Goal: Task Accomplishment & Management: Manage account settings

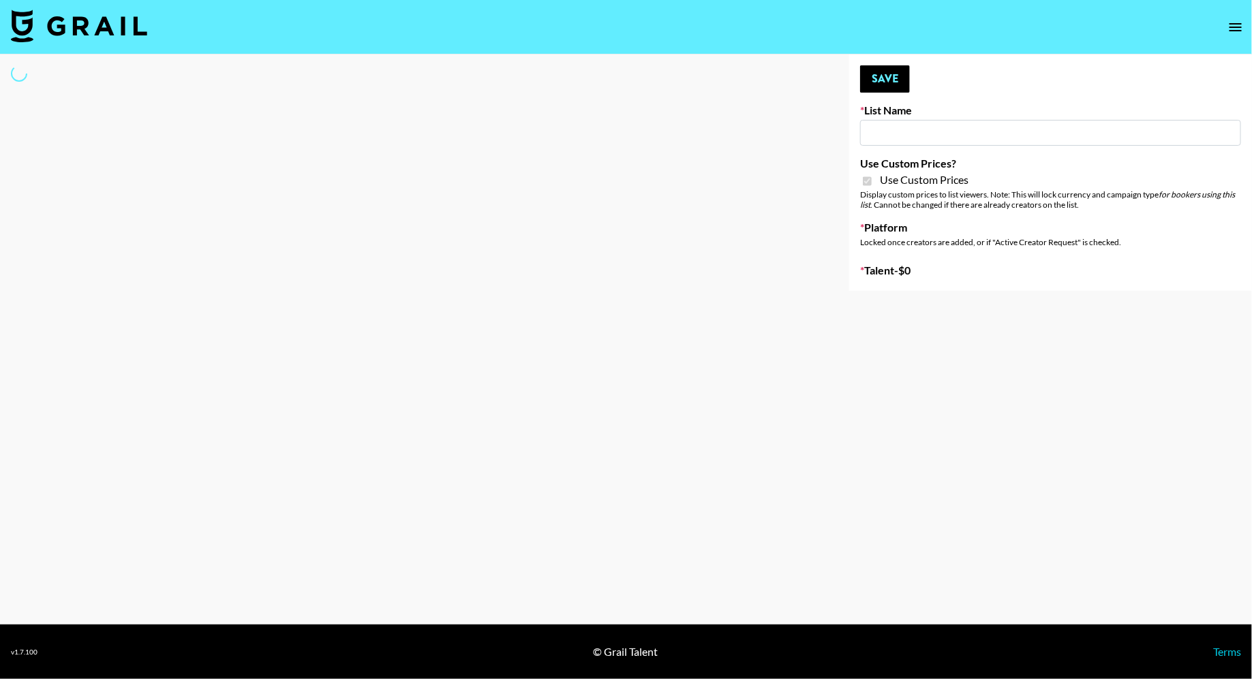
type input "Content Labs for Perplexity"
checkbox input "true"
select select "Brand"
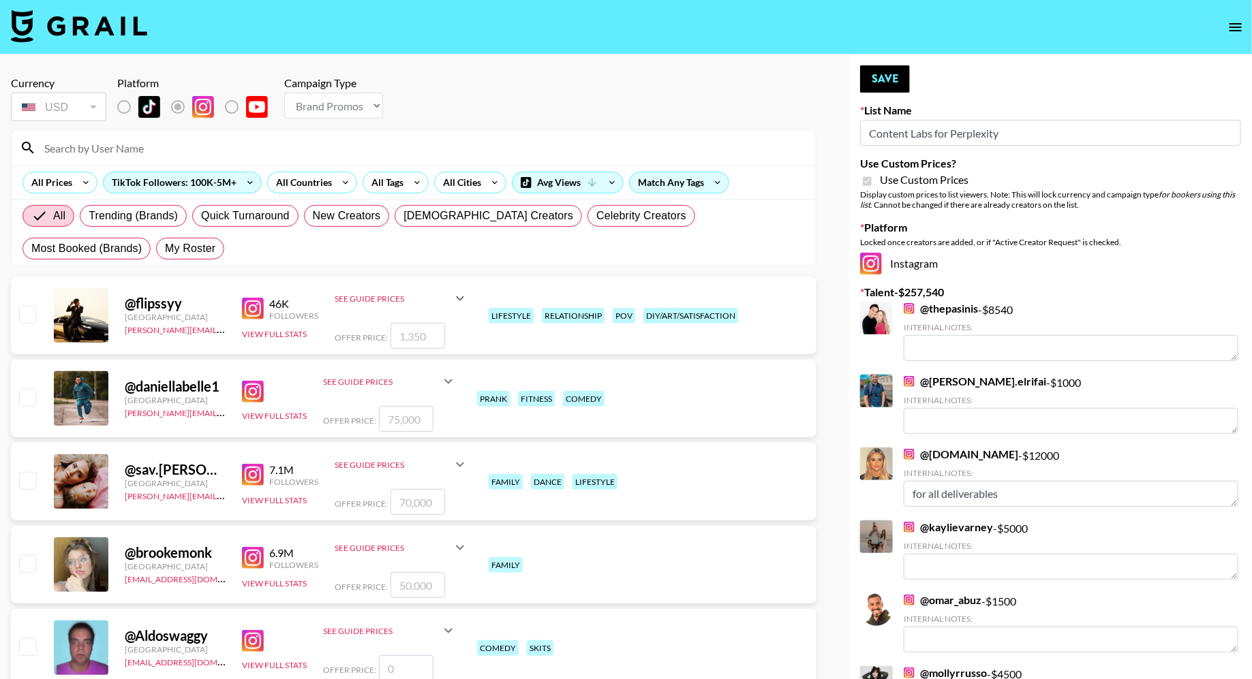
click at [268, 147] on input at bounding box center [421, 148] width 771 height 22
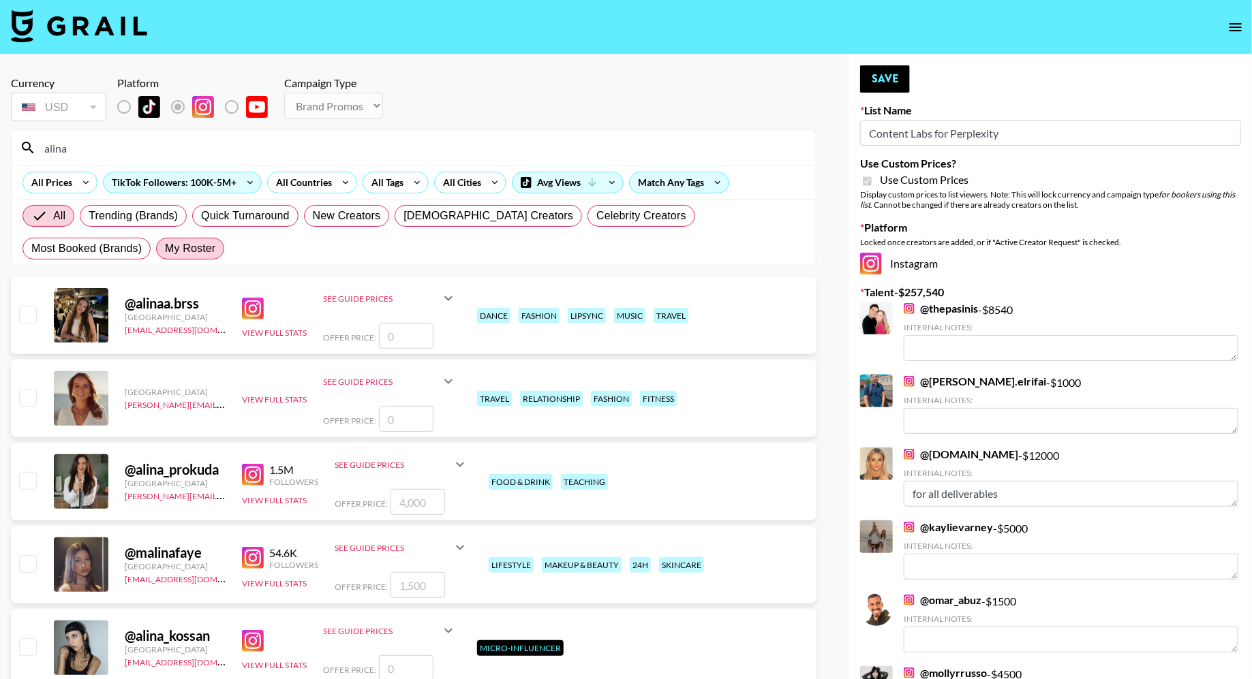
type input "alina"
click at [165, 247] on span "My Roster" at bounding box center [190, 249] width 50 height 16
click at [165, 249] on input "My Roster" at bounding box center [165, 249] width 0 height 0
radio input "true"
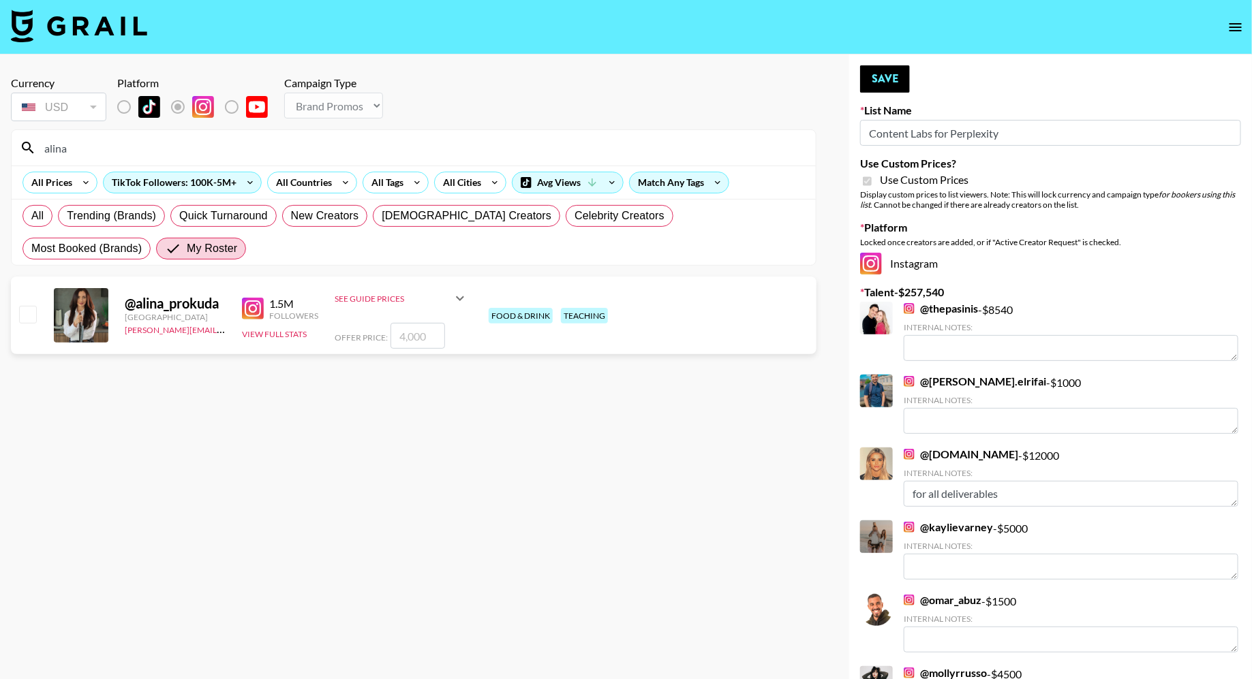
click at [35, 320] on input "checkbox" at bounding box center [27, 314] width 16 height 16
checkbox input "true"
type input "4000"
click at [877, 85] on button "Save" at bounding box center [885, 78] width 50 height 27
radio input "true"
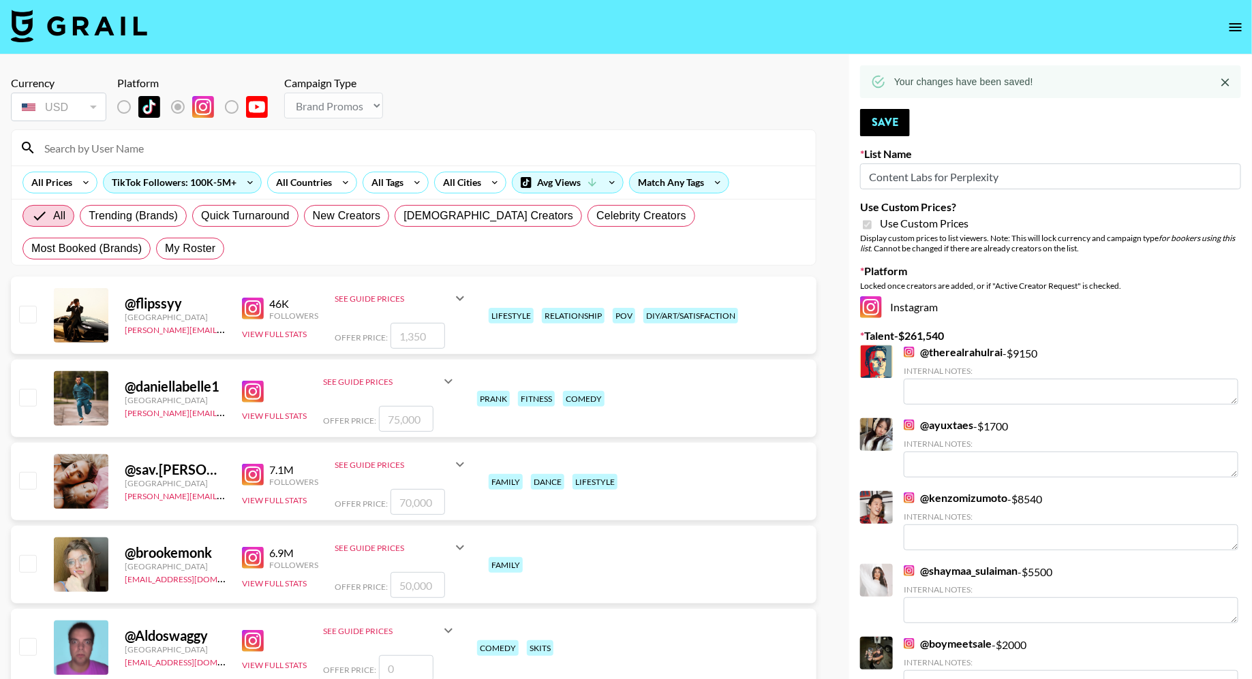
click at [181, 155] on input at bounding box center [421, 148] width 771 height 22
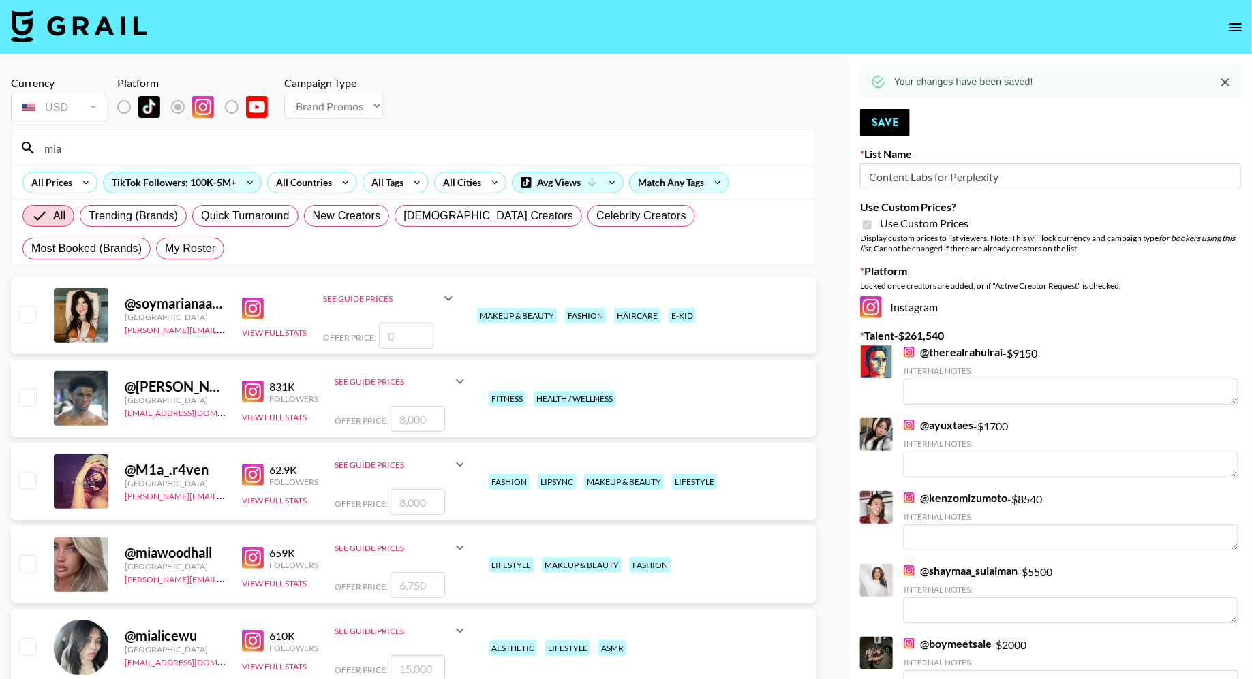
type input "mia"
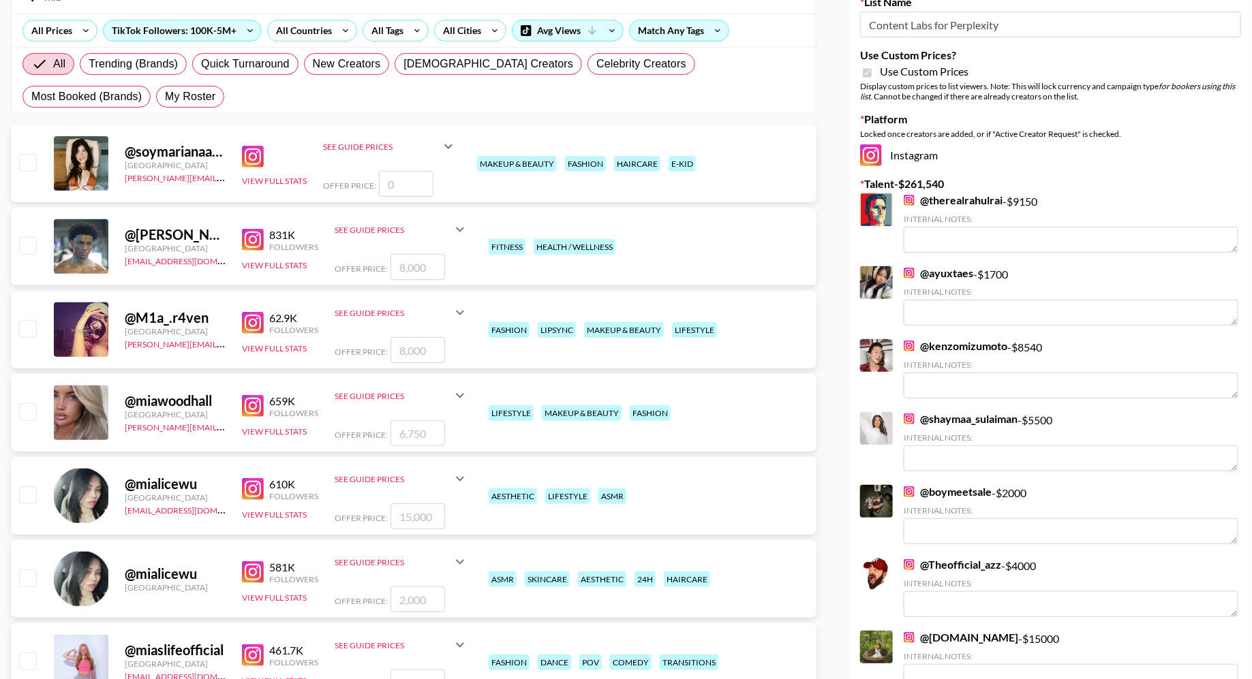
scroll to position [281, 0]
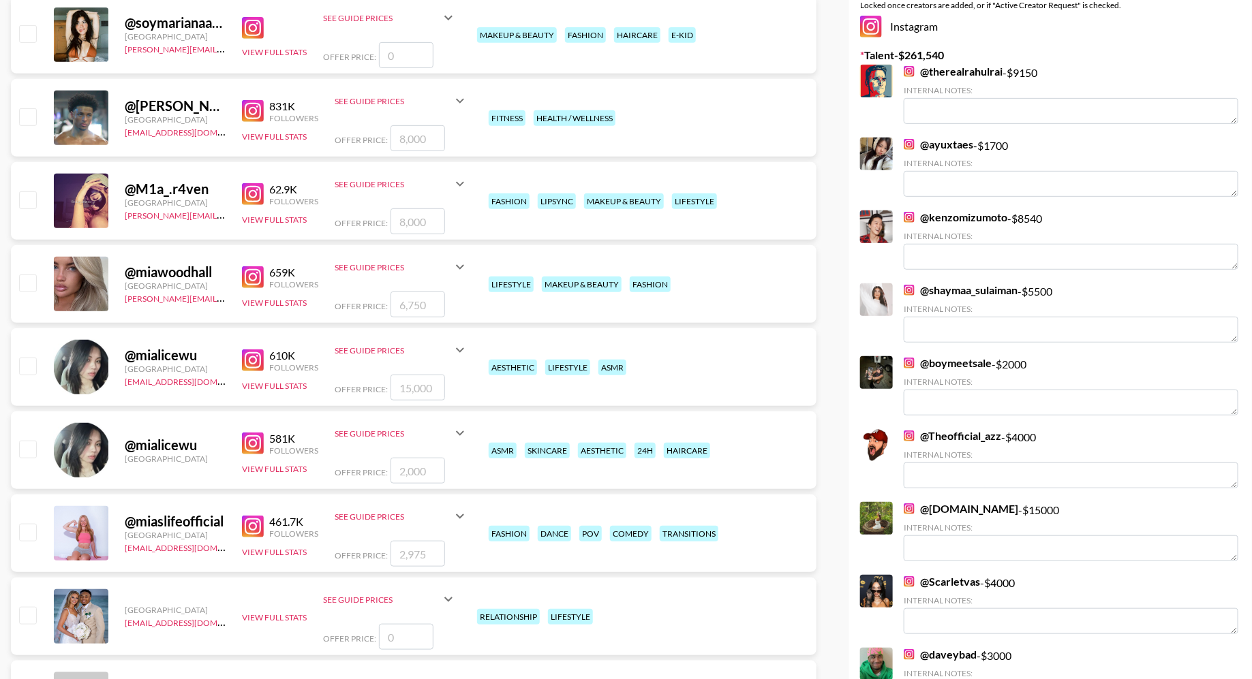
click at [908, 147] on img at bounding box center [909, 144] width 11 height 11
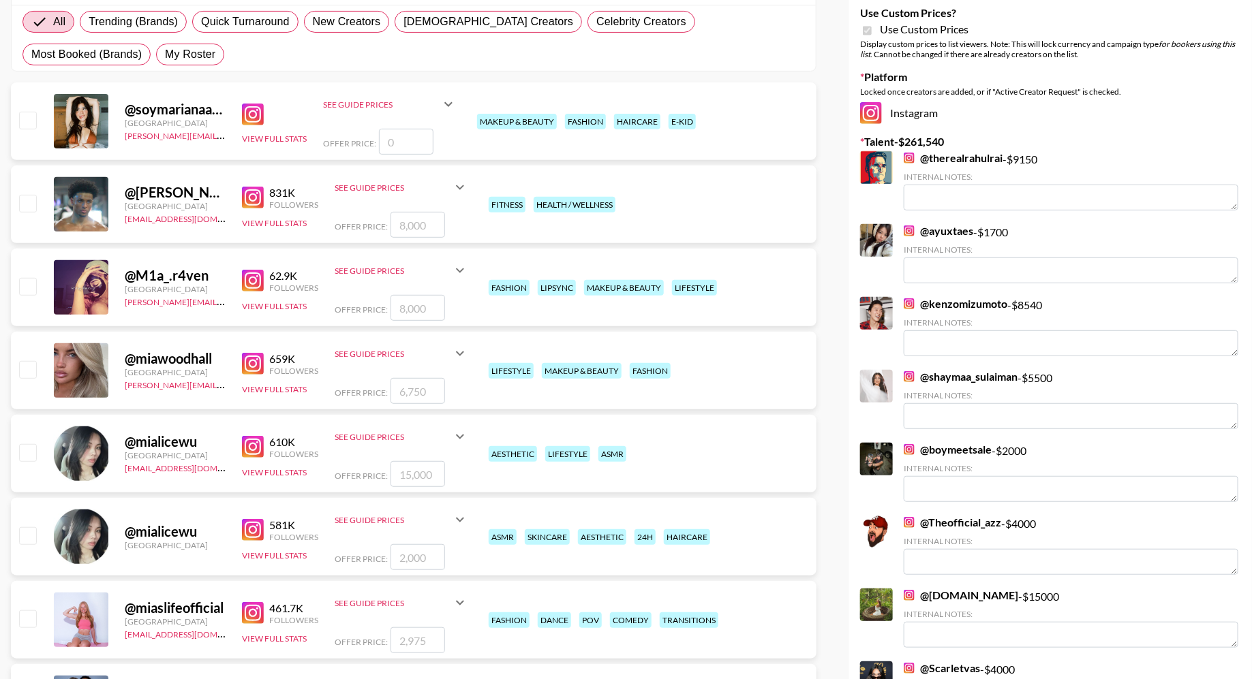
scroll to position [0, 0]
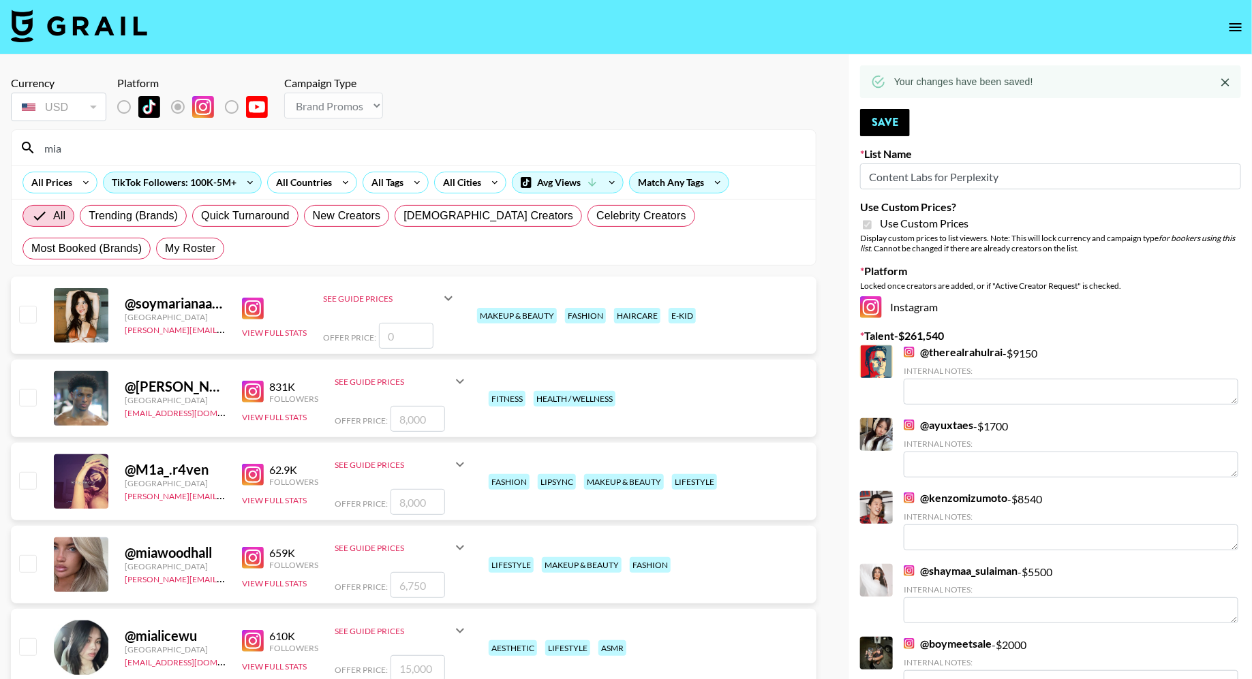
click at [134, 147] on input "mia" at bounding box center [421, 148] width 771 height 22
click at [159, 146] on input "mia" at bounding box center [421, 148] width 771 height 22
click at [165, 249] on span "My Roster" at bounding box center [190, 249] width 50 height 16
click at [165, 249] on input "My Roster" at bounding box center [165, 249] width 0 height 0
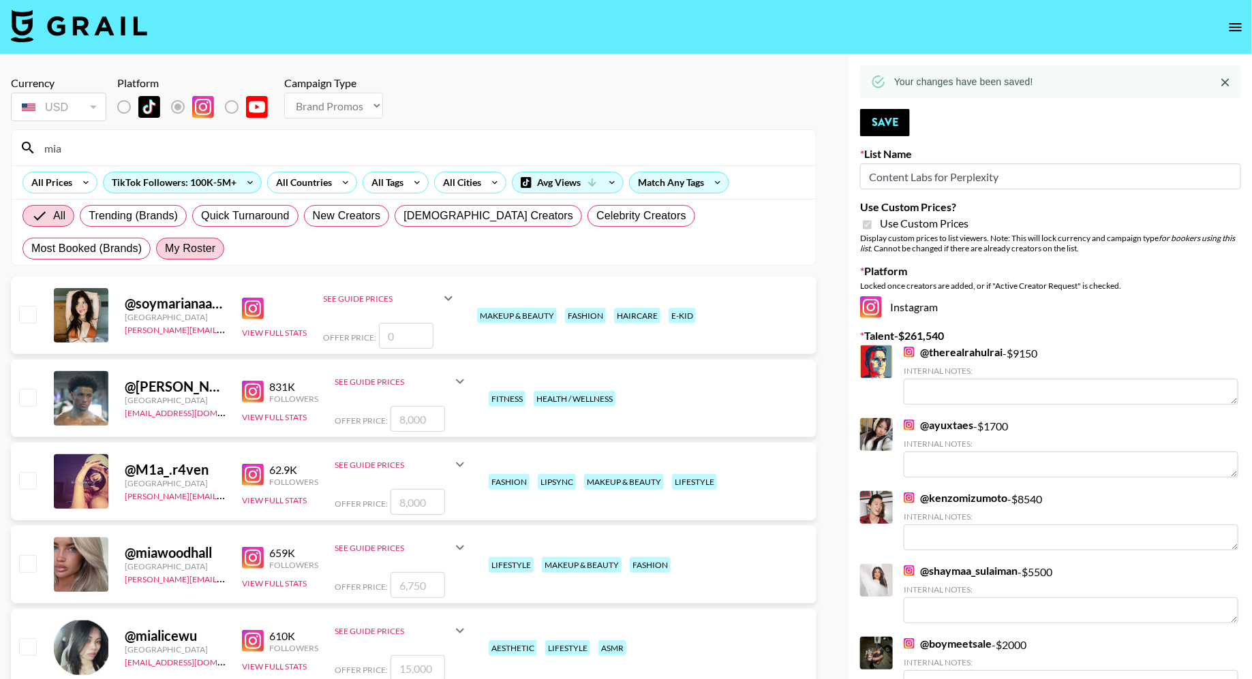
radio input "true"
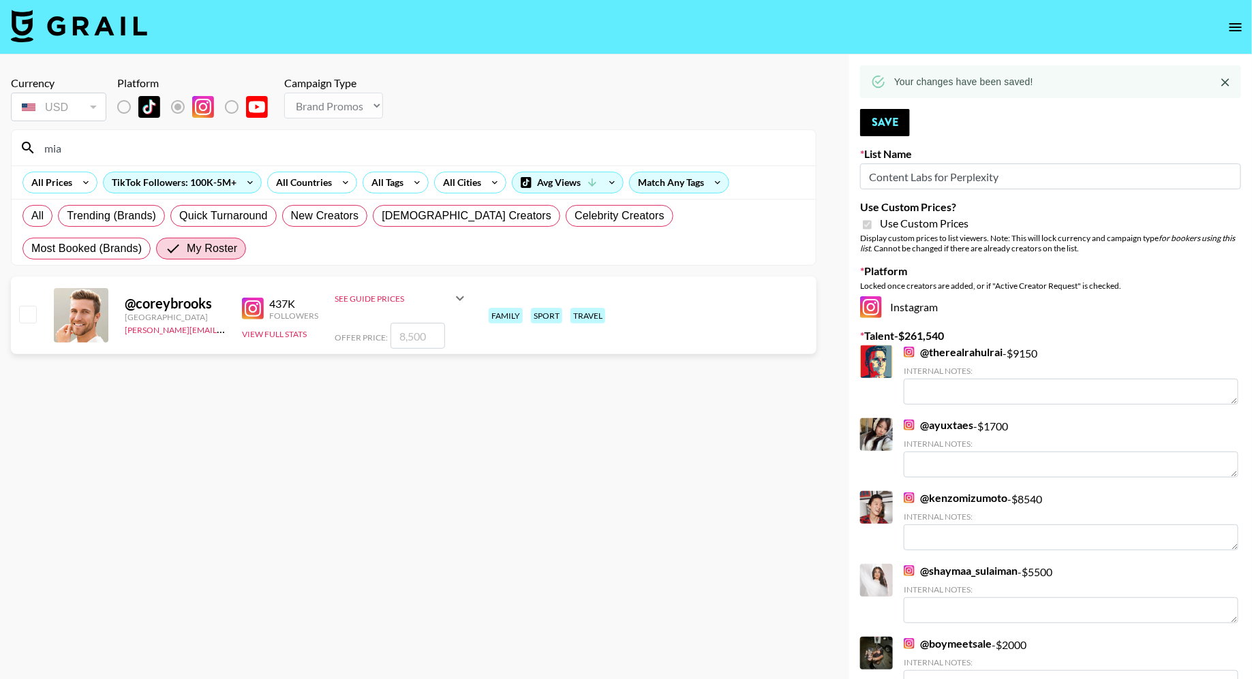
click at [108, 149] on input "mia" at bounding box center [421, 148] width 771 height 22
type input "miand"
click at [108, 149] on input "miand" at bounding box center [421, 148] width 771 height 22
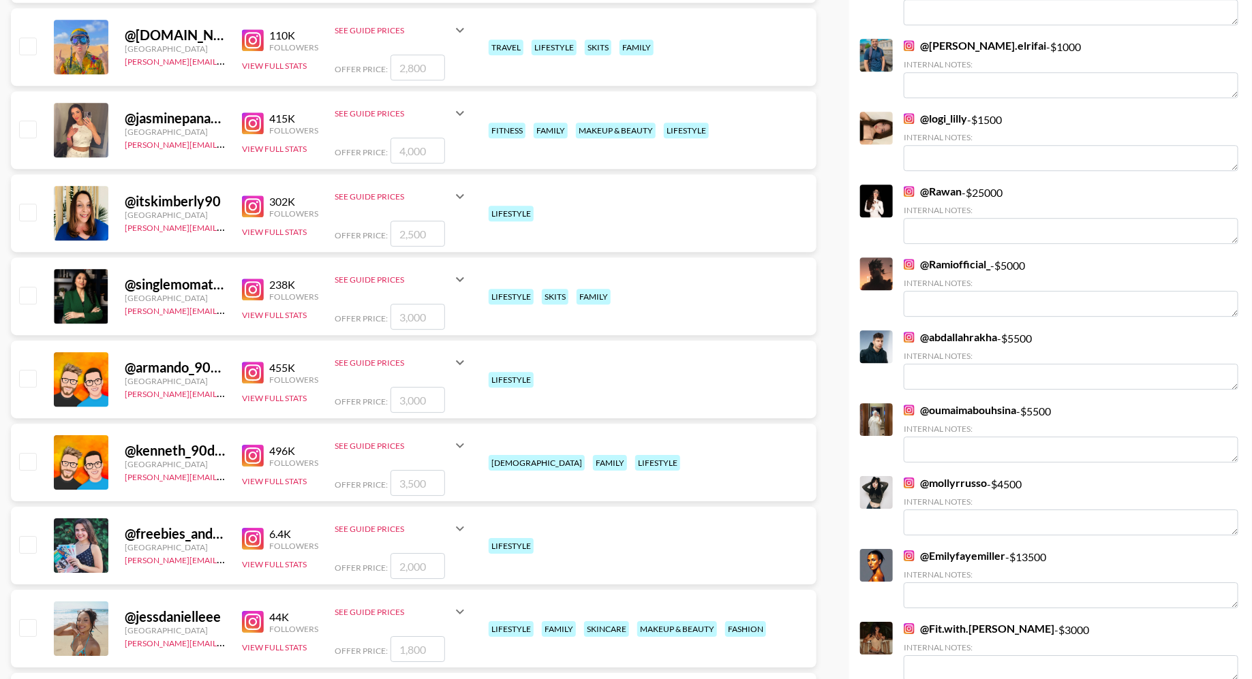
scroll to position [1794, 0]
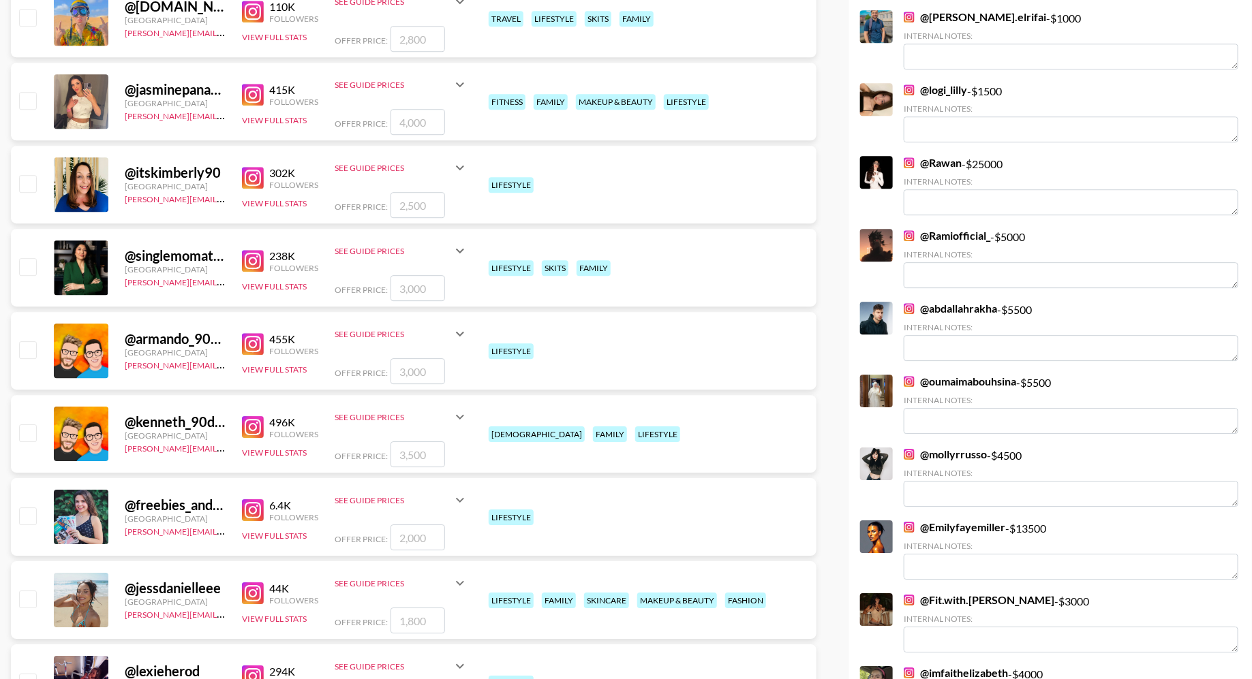
click at [257, 258] on img at bounding box center [253, 261] width 22 height 22
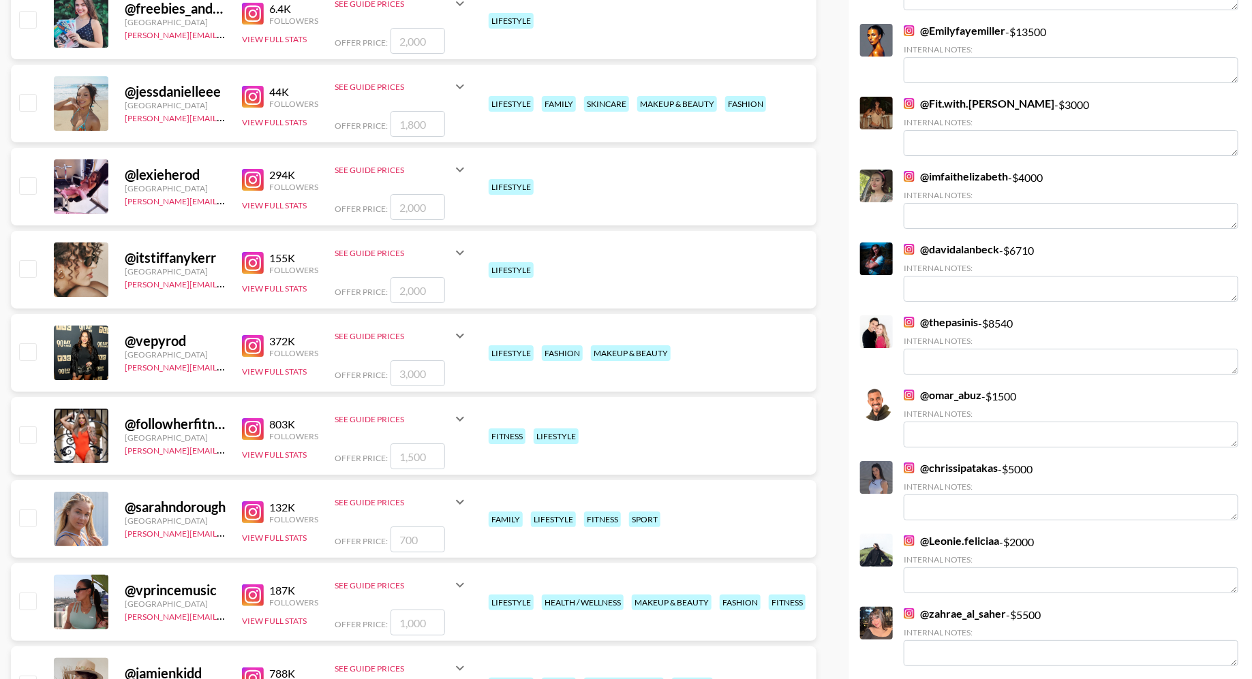
scroll to position [2442, 0]
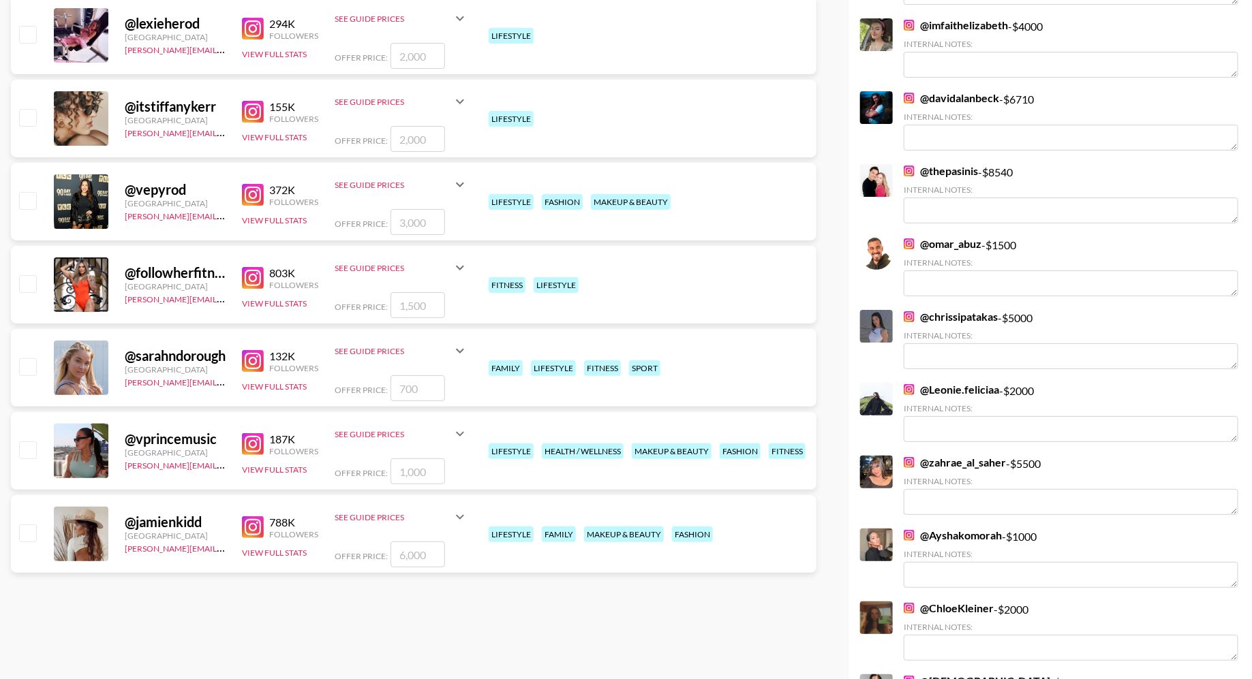
click at [25, 530] on input "checkbox" at bounding box center [27, 533] width 16 height 16
checkbox input "true"
type input "6000"
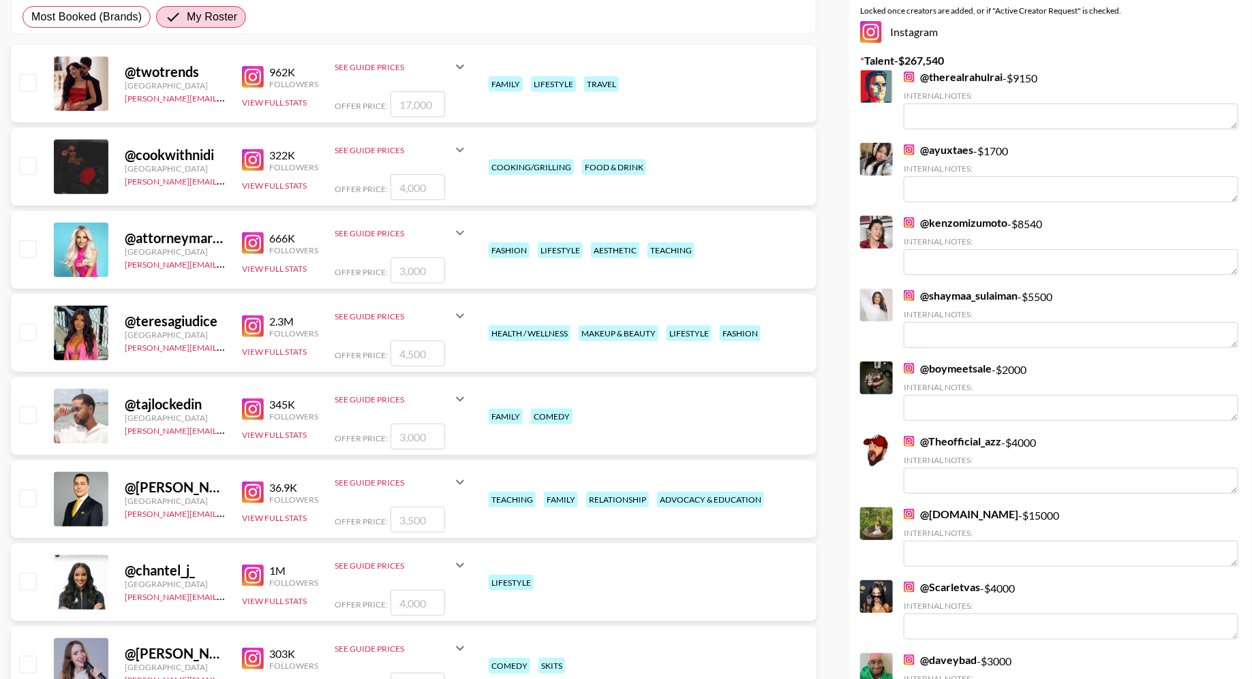
scroll to position [0, 0]
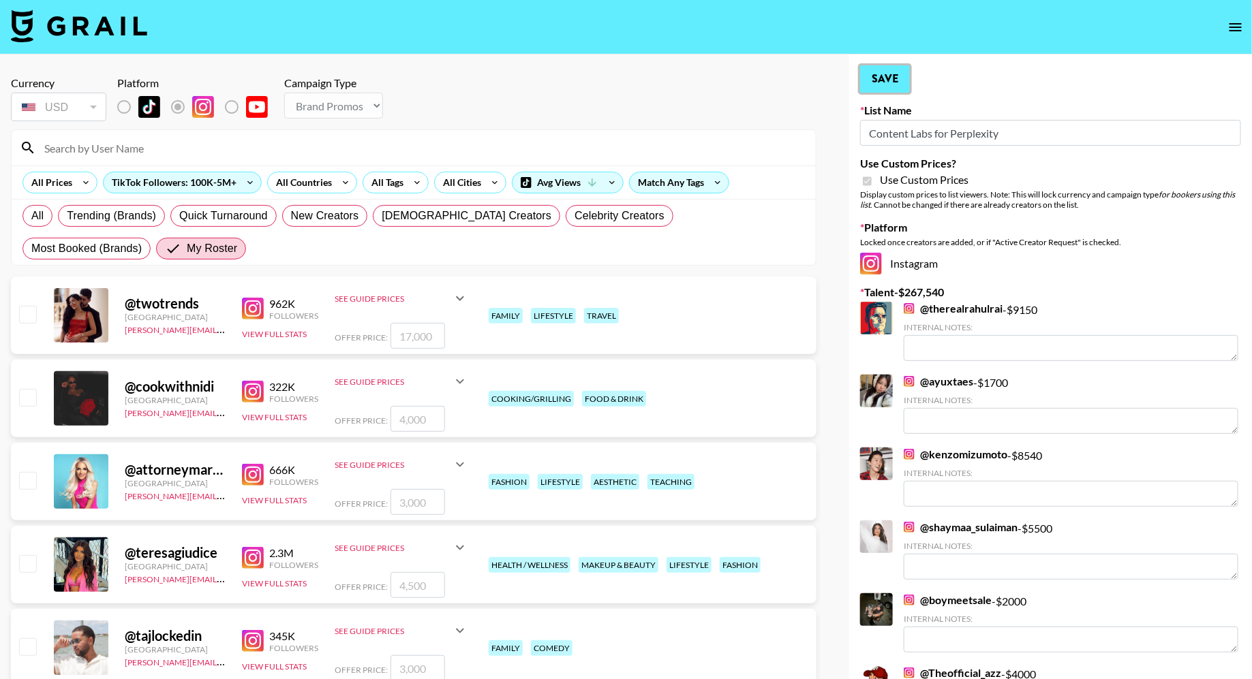
click at [892, 80] on button "Save" at bounding box center [885, 78] width 50 height 27
radio input "true"
